Goal: Task Accomplishment & Management: Use online tool/utility

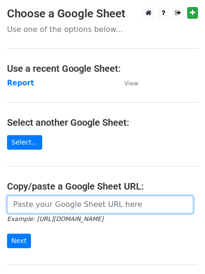
click at [42, 209] on input "url" at bounding box center [100, 205] width 186 height 18
paste input "[URL][DOMAIN_NAME]"
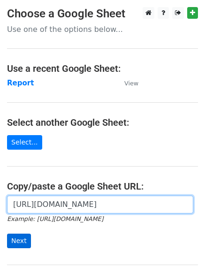
type input "[URL][DOMAIN_NAME]"
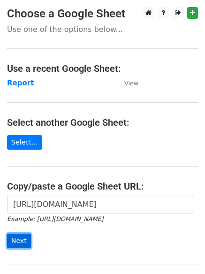
click at [24, 241] on input "Next" at bounding box center [19, 241] width 24 height 15
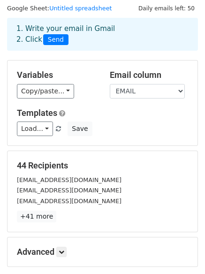
scroll to position [26, 0]
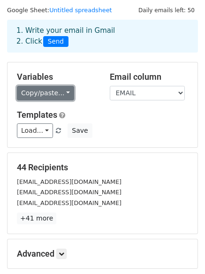
click at [63, 96] on link "Copy/paste..." at bounding box center [45, 93] width 57 height 15
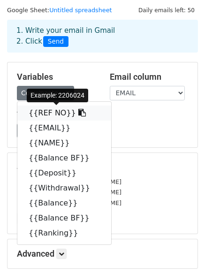
click at [78, 113] on icon at bounding box center [82, 113] width 8 height 8
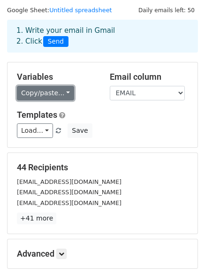
click at [63, 96] on link "Copy/paste..." at bounding box center [45, 93] width 57 height 15
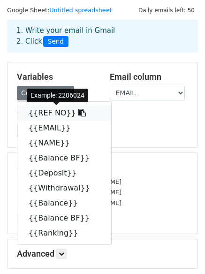
click at [78, 113] on icon at bounding box center [82, 113] width 8 height 8
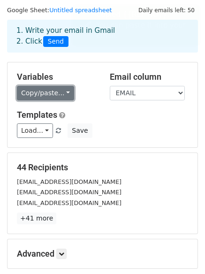
click at [62, 95] on link "Copy/paste..." at bounding box center [45, 93] width 57 height 15
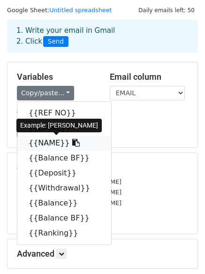
click at [72, 143] on icon at bounding box center [76, 143] width 8 height 8
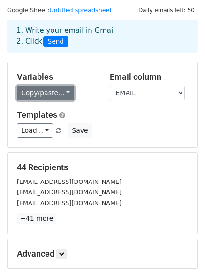
click at [62, 95] on link "Copy/paste..." at bounding box center [45, 93] width 57 height 15
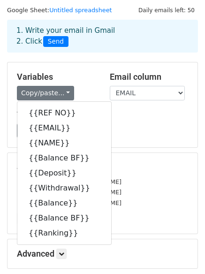
click at [84, 85] on div "Variables Copy/paste... {{REF NO}} {{EMAIL}} {{NAME}} {{Balance BF}} {{Deposit}…" at bounding box center [56, 86] width 93 height 29
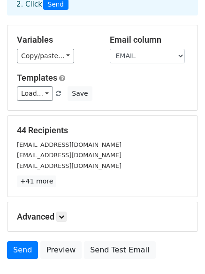
scroll to position [0, 0]
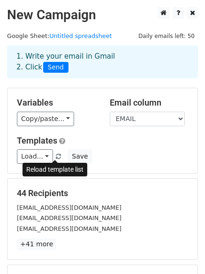
click at [56, 155] on span at bounding box center [58, 157] width 5 height 6
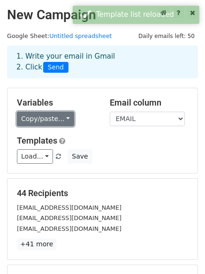
click at [61, 115] on link "Copy/paste..." at bounding box center [45, 119] width 57 height 15
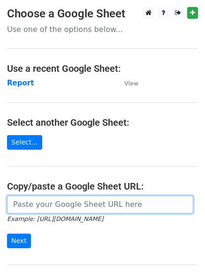
click at [51, 208] on input "url" at bounding box center [100, 205] width 186 height 18
paste input "[URL][DOMAIN_NAME]"
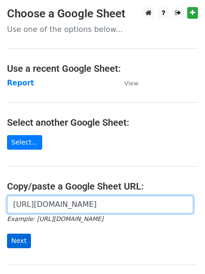
type input "[URL][DOMAIN_NAME]"
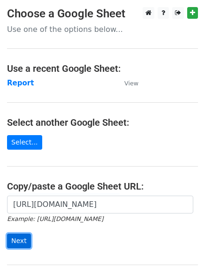
click at [18, 242] on input "Next" at bounding box center [19, 241] width 24 height 15
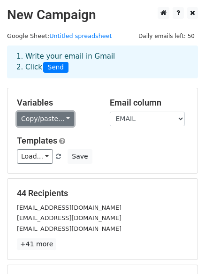
click at [64, 118] on link "Copy/paste..." at bounding box center [45, 119] width 57 height 15
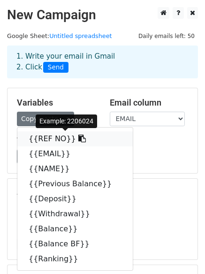
click at [78, 139] on icon at bounding box center [82, 139] width 8 height 8
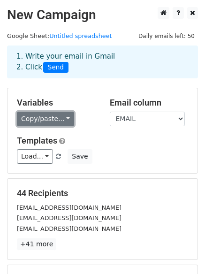
click at [64, 122] on link "Copy/paste..." at bounding box center [45, 119] width 57 height 15
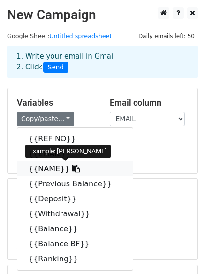
click at [72, 171] on icon at bounding box center [76, 169] width 8 height 8
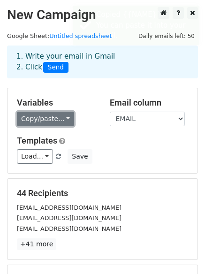
click at [64, 123] on link "Copy/paste..." at bounding box center [45, 119] width 57 height 15
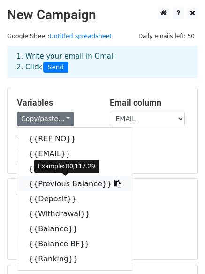
click at [114, 184] on icon at bounding box center [118, 184] width 8 height 8
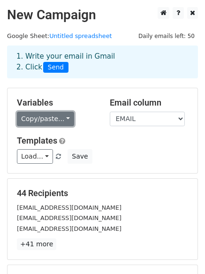
click at [63, 121] on link "Copy/paste..." at bounding box center [45, 119] width 57 height 15
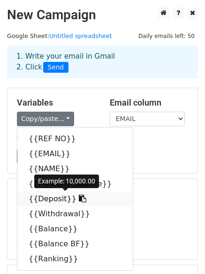
click at [79, 199] on icon at bounding box center [83, 199] width 8 height 8
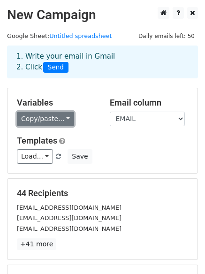
click at [64, 121] on link "Copy/paste..." at bounding box center [45, 119] width 57 height 15
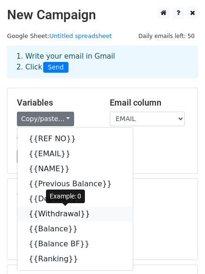
drag, startPoint x: 80, startPoint y: 211, endPoint x: 27, endPoint y: 206, distance: 53.4
click at [93, 211] on icon at bounding box center [97, 214] width 8 height 8
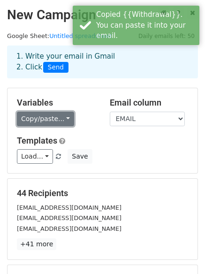
click at [62, 118] on link "Copy/paste..." at bounding box center [45, 119] width 57 height 15
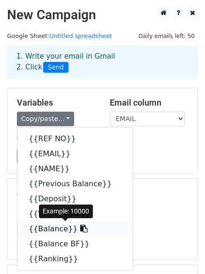
click at [80, 228] on icon at bounding box center [84, 229] width 8 height 8
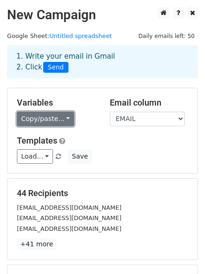
click at [65, 118] on link "Copy/paste..." at bounding box center [45, 119] width 57 height 15
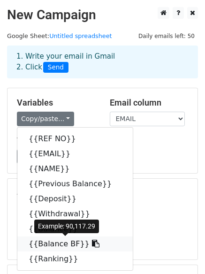
click at [92, 243] on icon at bounding box center [96, 244] width 8 height 8
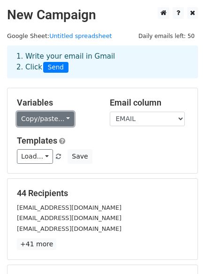
click at [64, 117] on link "Copy/paste..." at bounding box center [45, 119] width 57 height 15
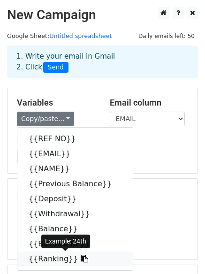
click at [81, 258] on icon at bounding box center [85, 259] width 8 height 8
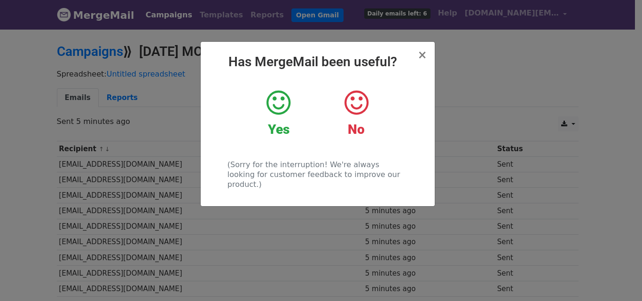
click at [283, 112] on icon at bounding box center [278, 103] width 24 height 28
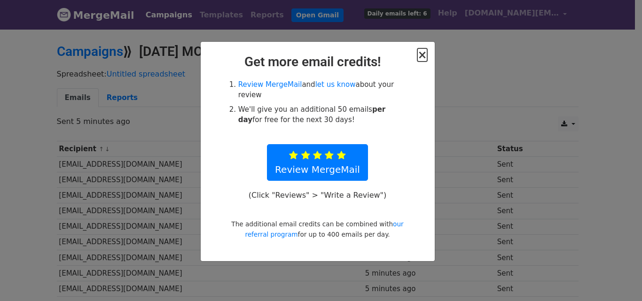
click at [424, 56] on span "×" at bounding box center [421, 54] width 9 height 13
